Goal: Navigation & Orientation: Go to known website

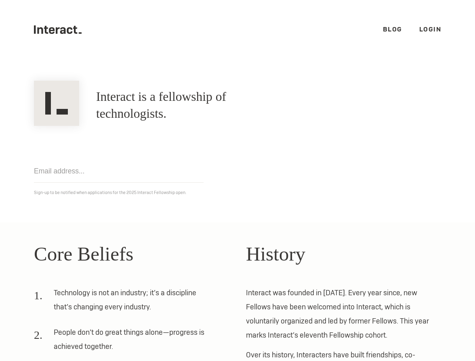
click at [76, 30] on icon ".cls-1{fill:#33312f;} interact-brand-logotype-black" at bounding box center [58, 29] width 48 height 8
click at [55, 28] on icon ".cls-1{fill:#33312f;} interact-brand-logotype-black" at bounding box center [58, 29] width 48 height 8
click at [113, 110] on h1 "Interact is a fellowship of technologists." at bounding box center [191, 105] width 191 height 34
click at [45, 108] on img at bounding box center [56, 103] width 45 height 45
click at [71, 31] on icon at bounding box center [70, 30] width 6 height 7
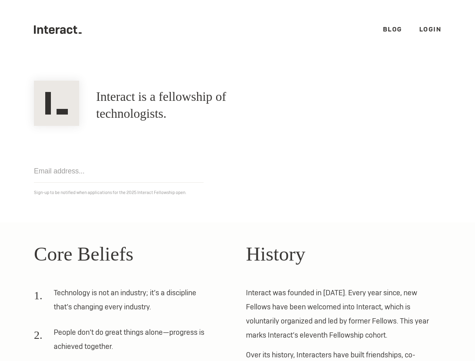
click at [71, 31] on icon at bounding box center [70, 30] width 6 height 7
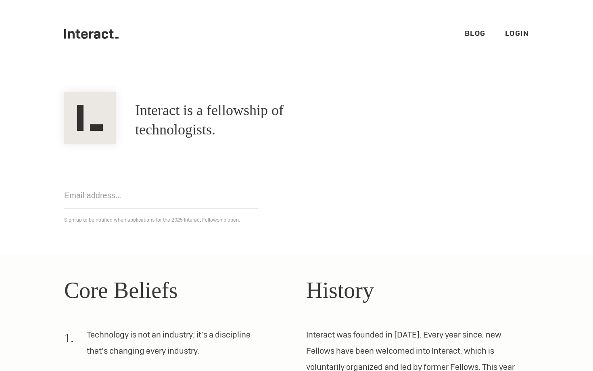
click at [474, 33] on link "Login" at bounding box center [517, 33] width 24 height 9
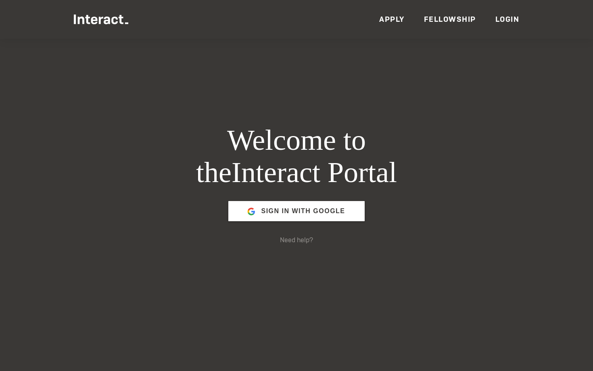
click at [452, 21] on link "Fellowship" at bounding box center [450, 19] width 52 height 9
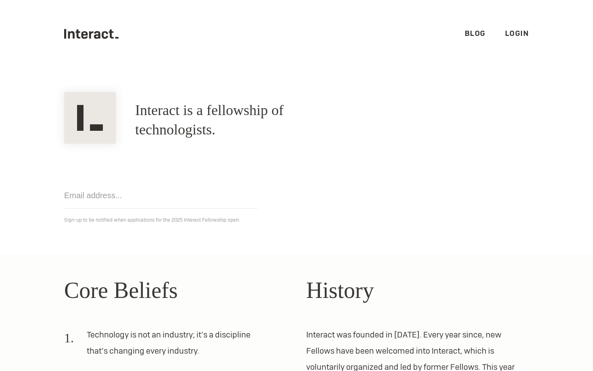
click at [505, 33] on link "Login" at bounding box center [517, 33] width 24 height 9
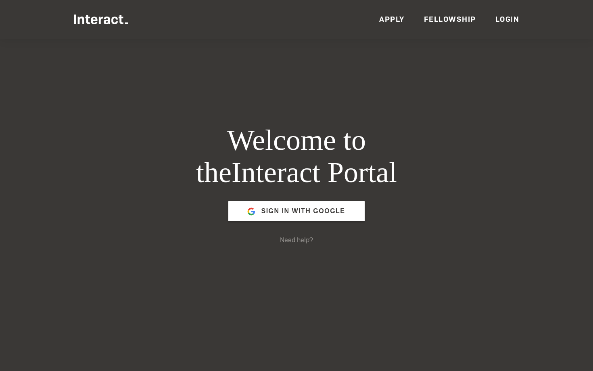
click at [399, 21] on link "Apply" at bounding box center [391, 19] width 25 height 9
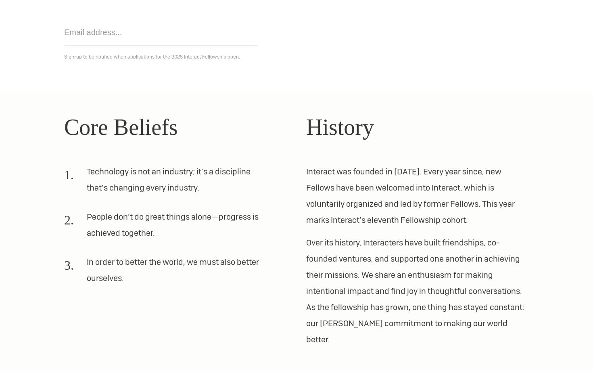
scroll to position [203, 0]
